Goal: Find specific page/section: Find specific page/section

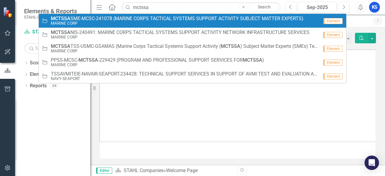
click at [116, 20] on span "MCTSSA SME-MCSC-241078 (MARINE CORPS TACTICAL SYSTEMS SUPPORT ACTIVITY SUBJECT …" at bounding box center [177, 18] width 253 height 5
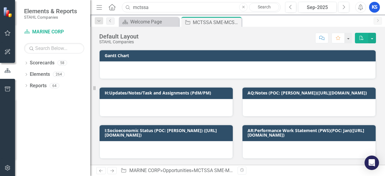
drag, startPoint x: 155, startPoint y: 8, endPoint x: 117, endPoint y: 8, distance: 37.9
click at [117, 8] on div "Menu Home Search mctssa Close Search" at bounding box center [187, 7] width 184 height 11
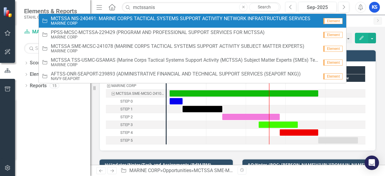
click at [121, 24] on small "MARINE CORP" at bounding box center [180, 23] width 259 height 5
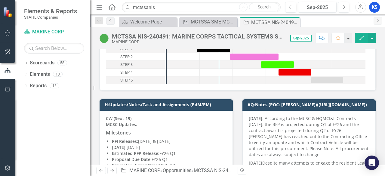
scroll to position [90, 0]
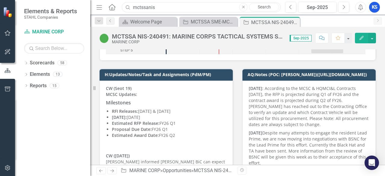
drag, startPoint x: 156, startPoint y: 10, endPoint x: 94, endPoint y: 10, distance: 61.9
click at [94, 10] on div "Elements & Reports [PERSON_NAME] Companies Scorecard MARINE CORP Search Dropdow…" at bounding box center [192, 88] width 385 height 176
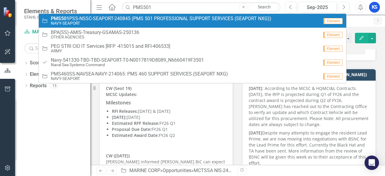
click at [126, 20] on span "PMS501 PSS-NSSC-SEAPORT-240845 (PMS 501 PROFESSIONAL SUPPORT SERVICES (SEAPORT …" at bounding box center [161, 18] width 220 height 5
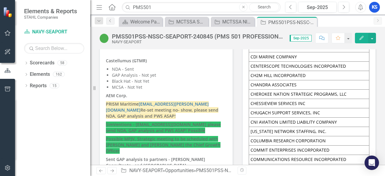
scroll to position [4148, 0]
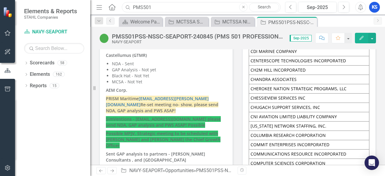
drag, startPoint x: 157, startPoint y: 5, endPoint x: 86, endPoint y: 10, distance: 70.9
click at [87, 8] on div "Elements & Reports [PERSON_NAME] Companies Scorecard NAVY-SEAPORT Search Dropdo…" at bounding box center [192, 88] width 385 height 176
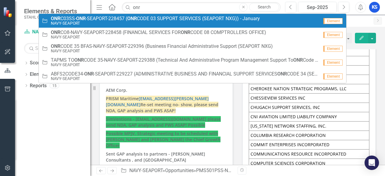
click at [96, 20] on span "ONR C03SS- ONR -SEAPORT-228457 ( ONR CODE 03 SUPPORT SERVICES (SEAPORT NXG)) - …" at bounding box center [155, 18] width 209 height 5
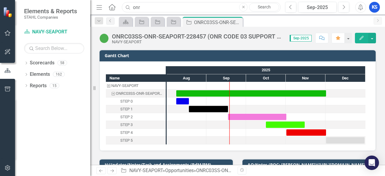
drag, startPoint x: 146, startPoint y: 9, endPoint x: 111, endPoint y: 8, distance: 35.5
click at [111, 8] on div "Menu Home Search onr Close Search" at bounding box center [187, 7] width 184 height 11
drag, startPoint x: 149, startPoint y: 9, endPoint x: 126, endPoint y: 5, distance: 23.7
click at [126, 5] on div "Search HUD Close Search" at bounding box center [199, 7] width 159 height 11
type input "BOSS"
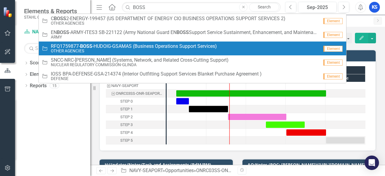
click at [110, 50] on small "OTHER AGENCIES" at bounding box center [134, 51] width 166 height 5
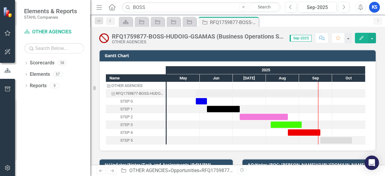
scroll to position [90, 0]
